Goal: Use online tool/utility

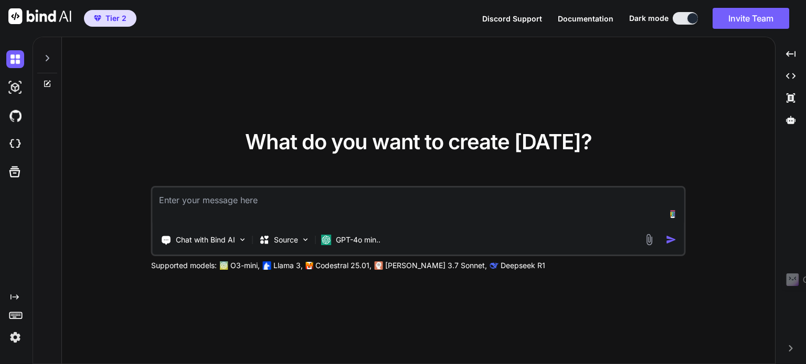
type textarea "x"
click at [479, 84] on div "What do you want to create today? Chat with Bind AI Source GPT-4o min.. Support…" at bounding box center [418, 201] width 713 height 328
click at [52, 17] on img at bounding box center [39, 16] width 63 height 16
click at [44, 14] on img at bounding box center [39, 16] width 63 height 16
click at [20, 313] on icon at bounding box center [15, 315] width 15 height 15
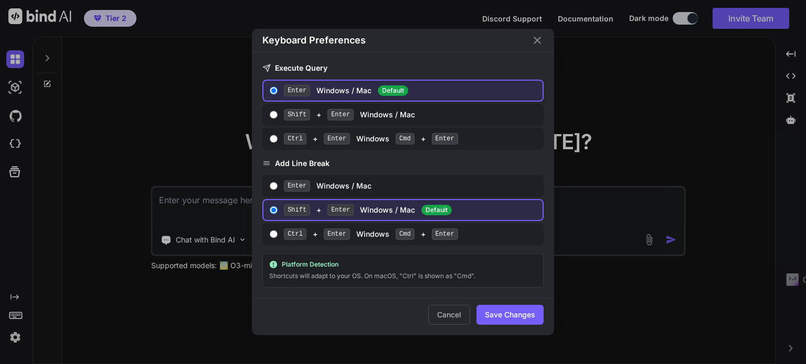
click at [202, 111] on div "Keyboard Preferences Execute Query Enter Windows / Mac Default Shift + Enter Wi…" at bounding box center [402, 182] width 403 height 307
click at [539, 44] on icon "Close" at bounding box center [536, 40] width 7 height 7
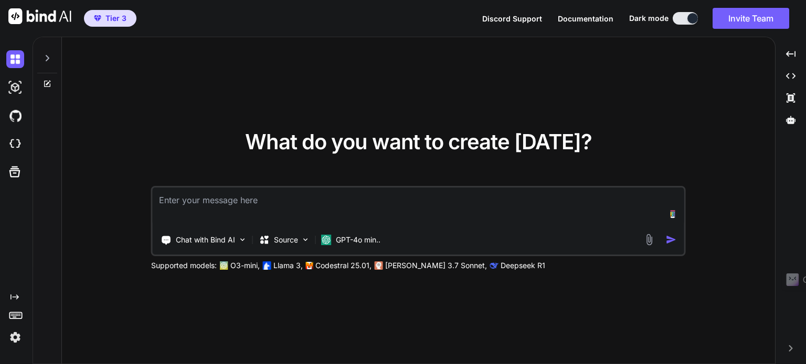
type textarea "x"
click at [113, 17] on span "Tier 3" at bounding box center [115, 18] width 21 height 10
